Goal: Transaction & Acquisition: Purchase product/service

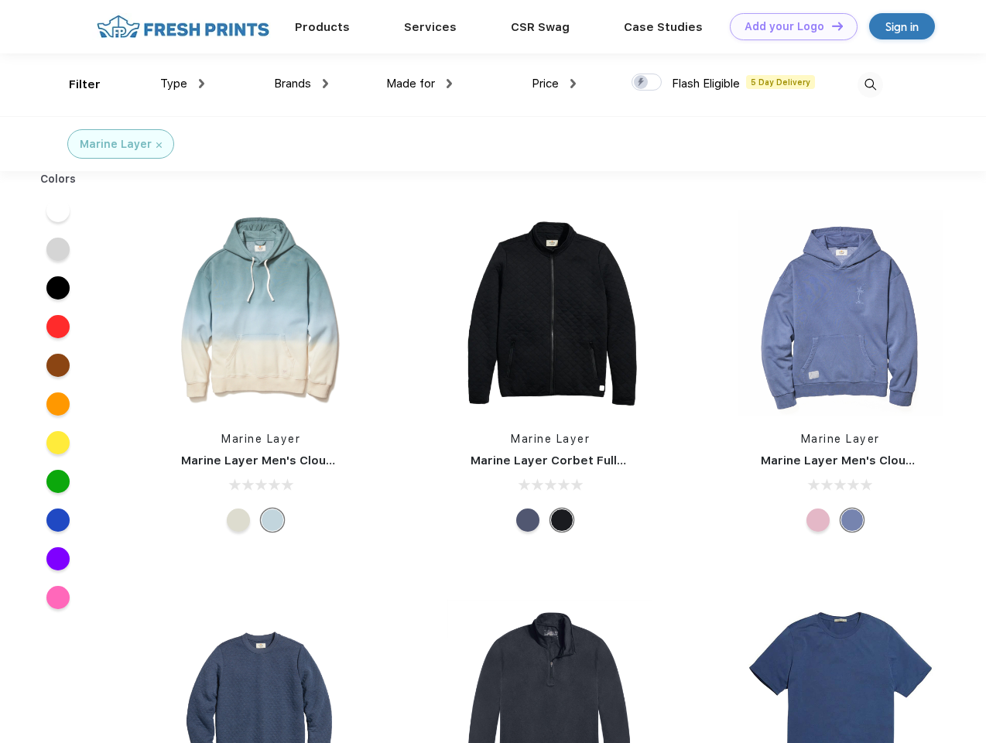
scroll to position [1, 0]
click at [788, 26] on link "Add your Logo Design Tool" at bounding box center [794, 26] width 128 height 27
click at [0, 0] on div "Design Tool" at bounding box center [0, 0] width 0 height 0
click at [831, 26] on link "Add your Logo Design Tool" at bounding box center [794, 26] width 128 height 27
click at [74, 84] on div "Filter" at bounding box center [85, 85] width 32 height 18
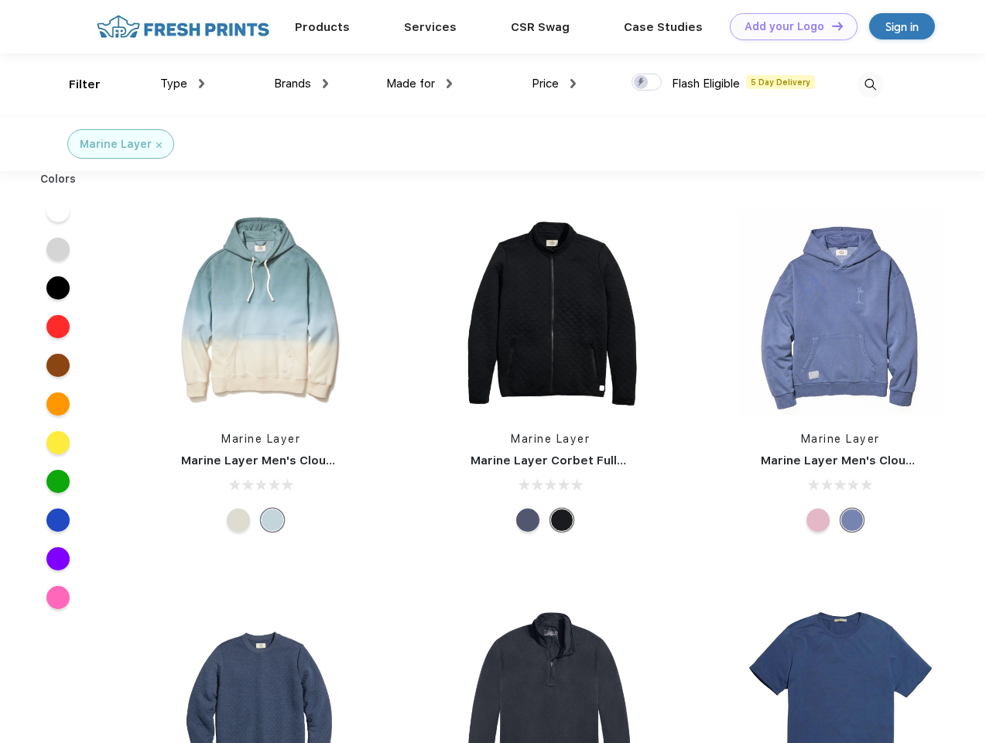
click at [183, 84] on span "Type" at bounding box center [173, 84] width 27 height 14
click at [301, 84] on span "Brands" at bounding box center [292, 84] width 37 height 14
click at [420, 84] on span "Made for" at bounding box center [410, 84] width 49 height 14
click at [554, 84] on span "Price" at bounding box center [545, 84] width 27 height 14
click at [647, 83] on div at bounding box center [647, 82] width 30 height 17
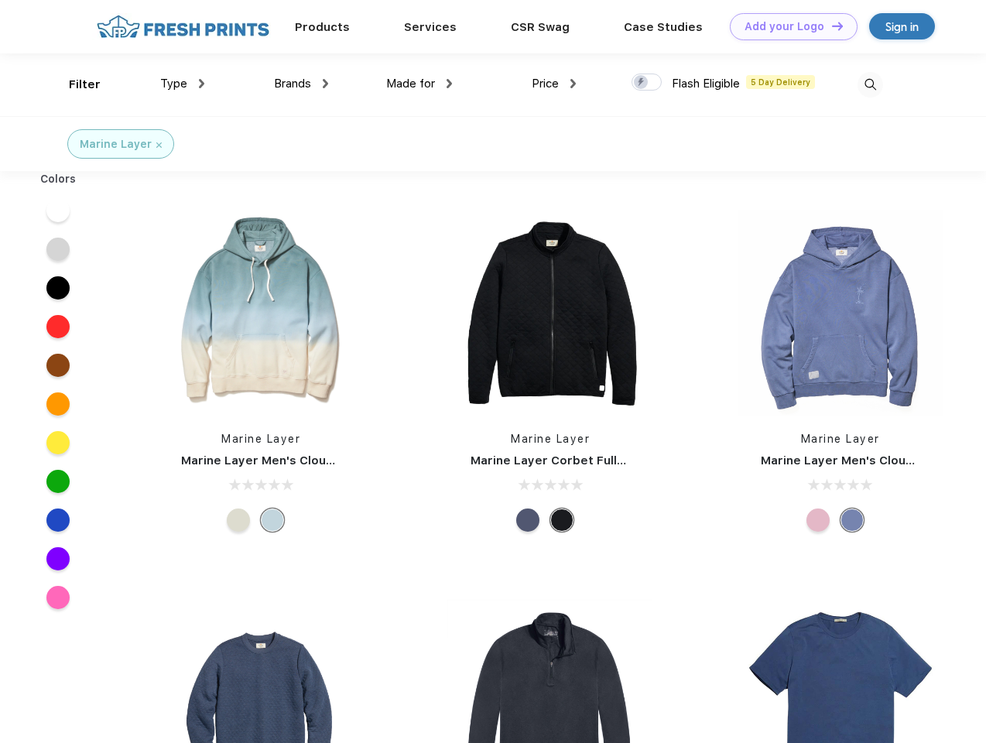
click at [642, 83] on input "checkbox" at bounding box center [637, 78] width 10 height 10
click at [870, 84] on img at bounding box center [871, 85] width 26 height 26
